Goal: Check status: Check status

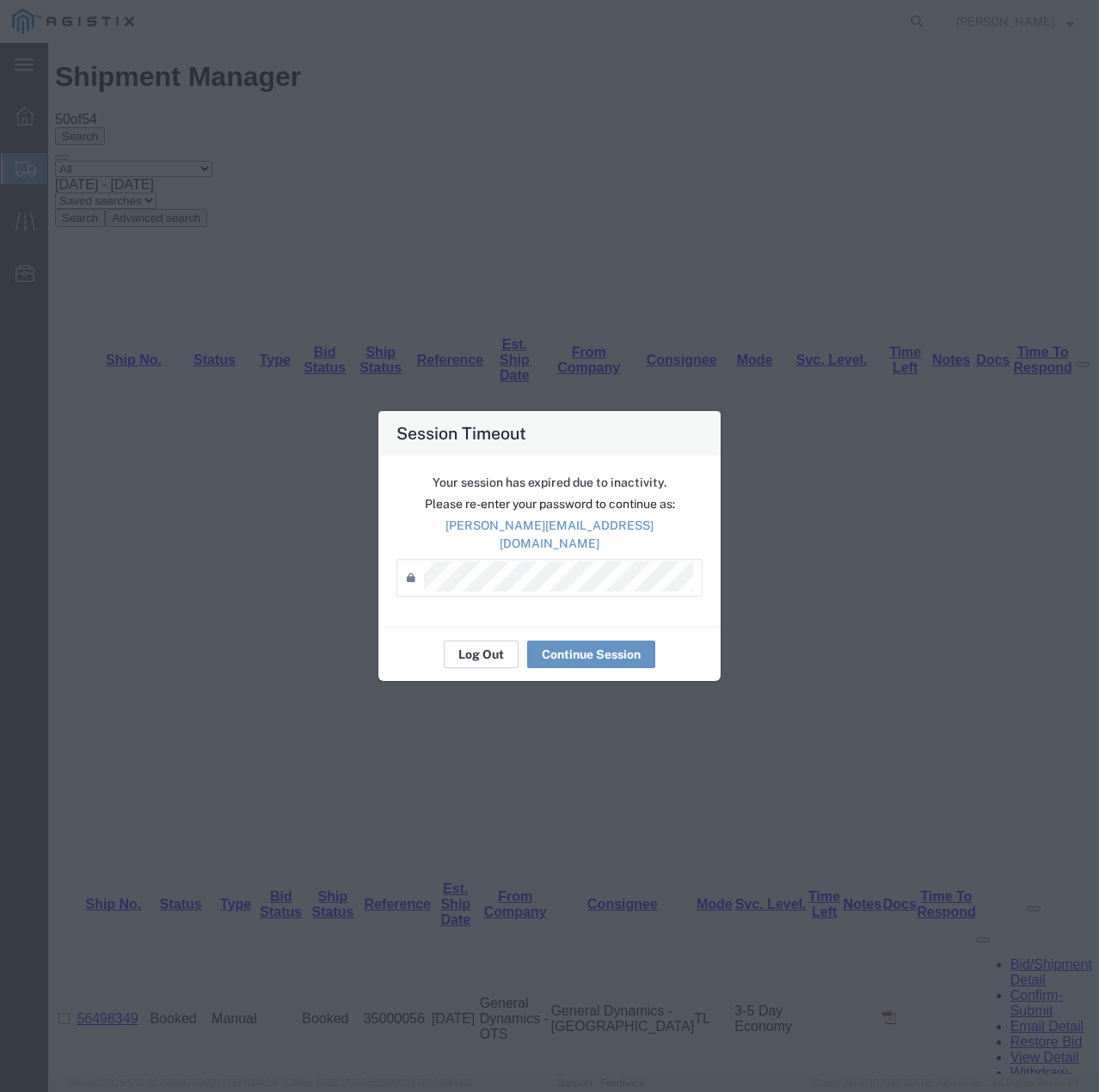
click at [480, 647] on button "Log Out" at bounding box center [481, 654] width 75 height 27
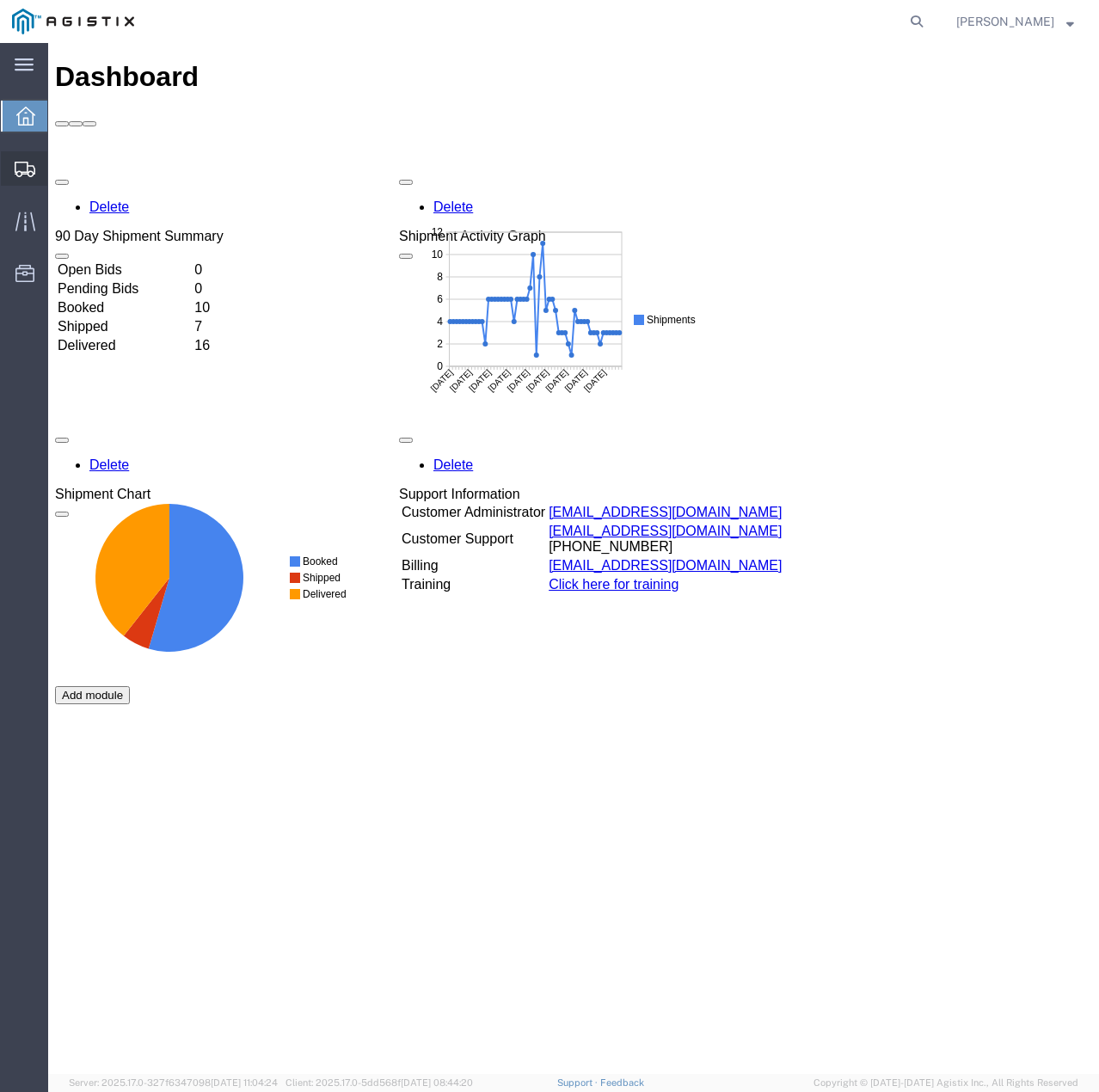
click at [18, 167] on icon at bounding box center [25, 169] width 21 height 15
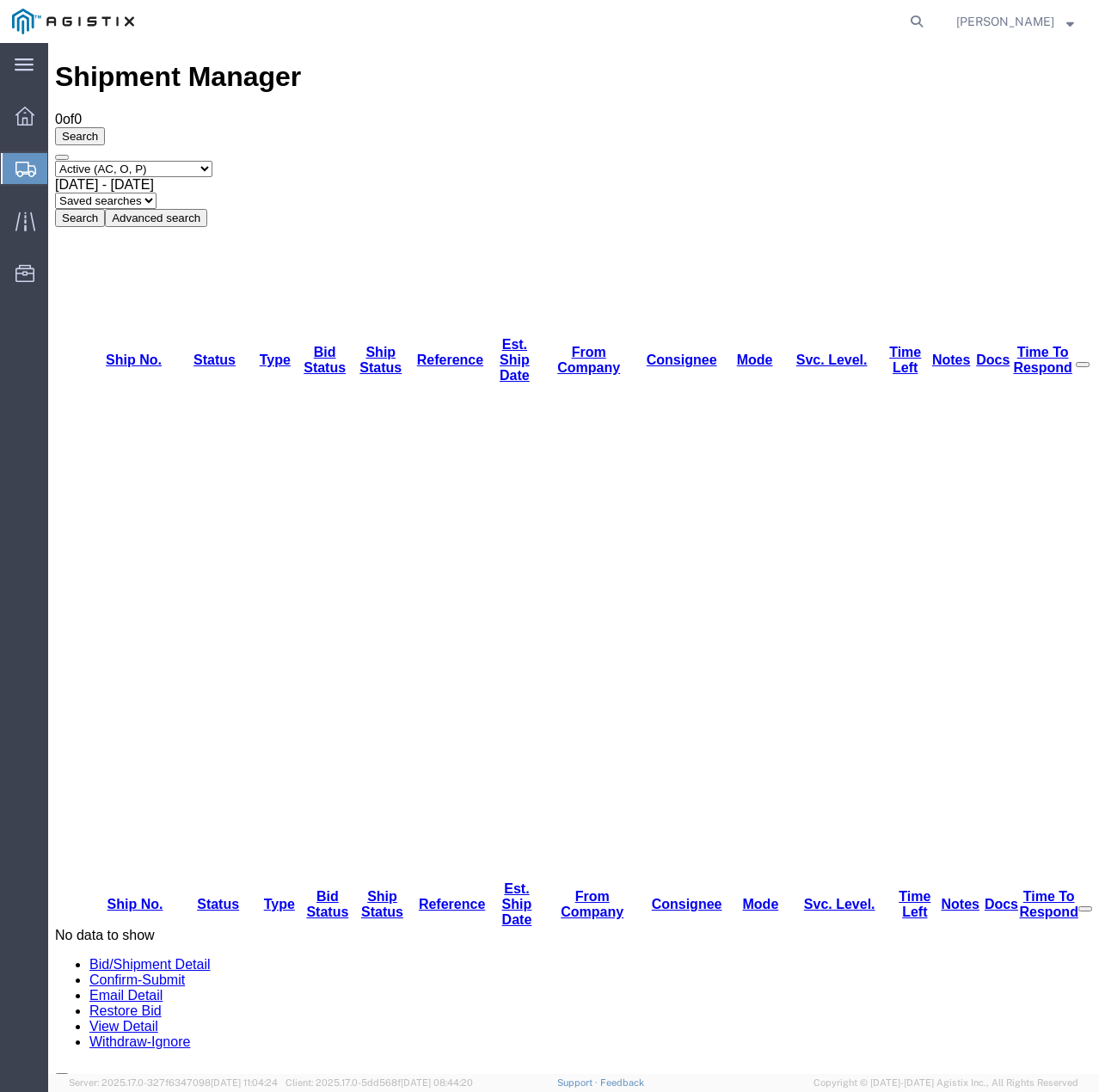
click at [197, 161] on select "Select status Active (AC, O, P) All Approved Awaiting Confirmation (AC) Booked …" at bounding box center [133, 168] width 158 height 16
select select "ALL"
click at [55, 161] on select "Select status Active (AC, O, P) All Approved Awaiting Confirmation (AC) Booked …" at bounding box center [133, 168] width 158 height 16
click at [105, 209] on button "Search" at bounding box center [79, 217] width 50 height 18
